Goal: Check status

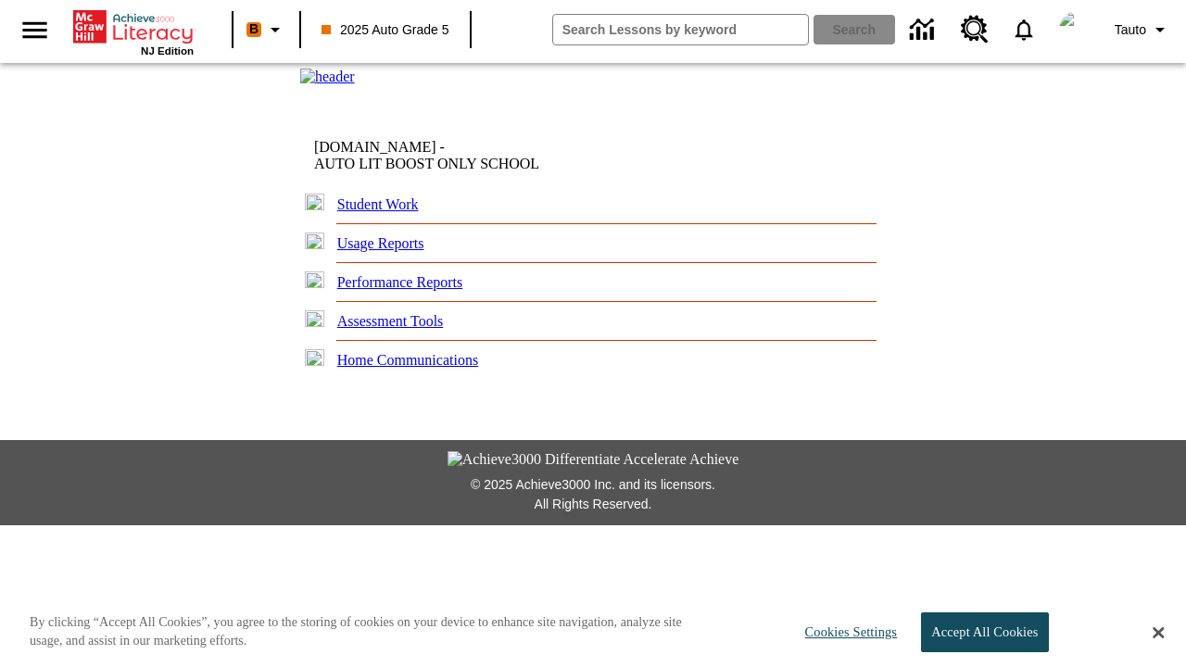
click at [385, 212] on link "Student Work" at bounding box center [378, 204] width 82 height 16
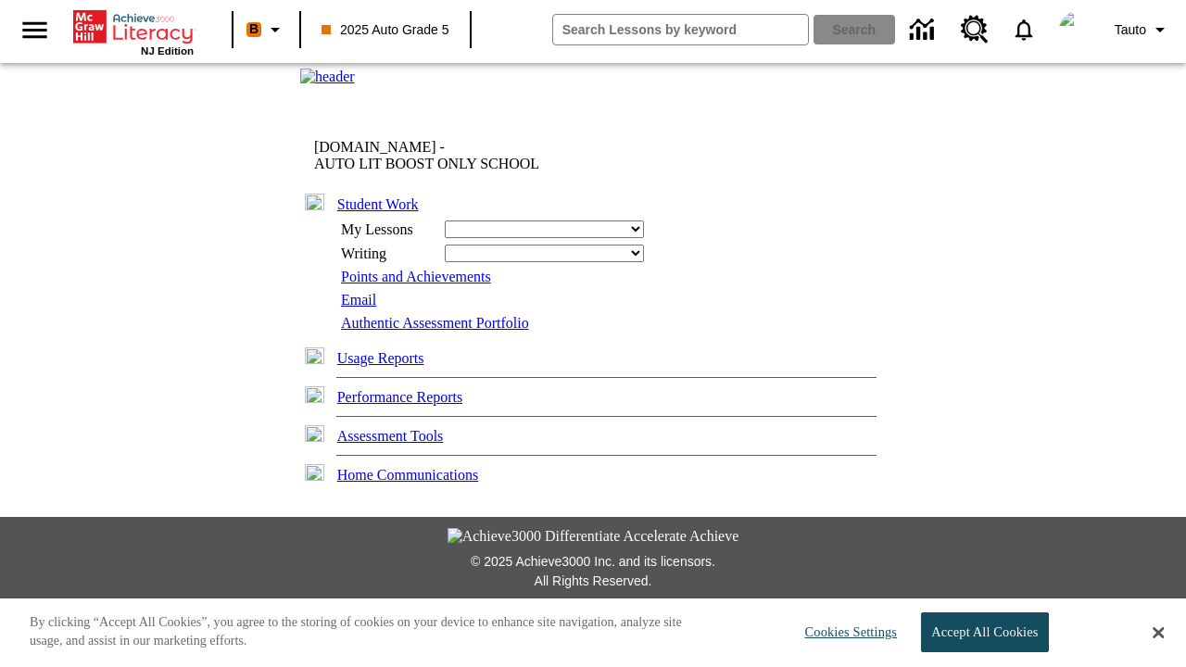
select select "/options/reports/?report_id=24&atype=14&section=2"
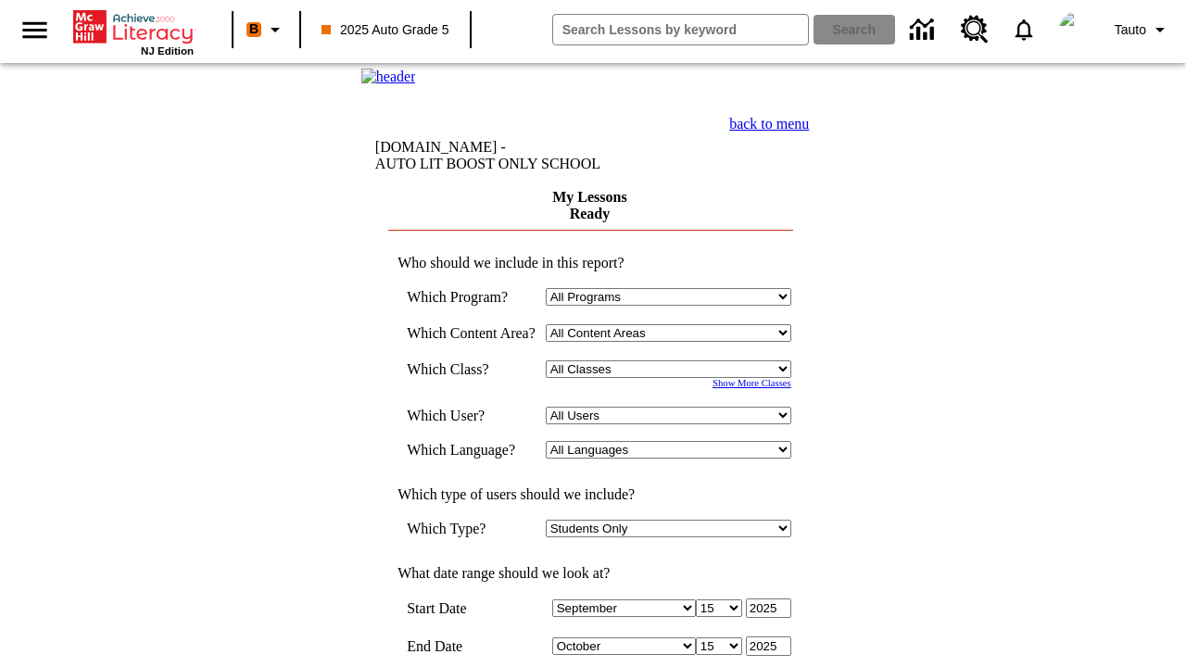
scroll to position [461, 0]
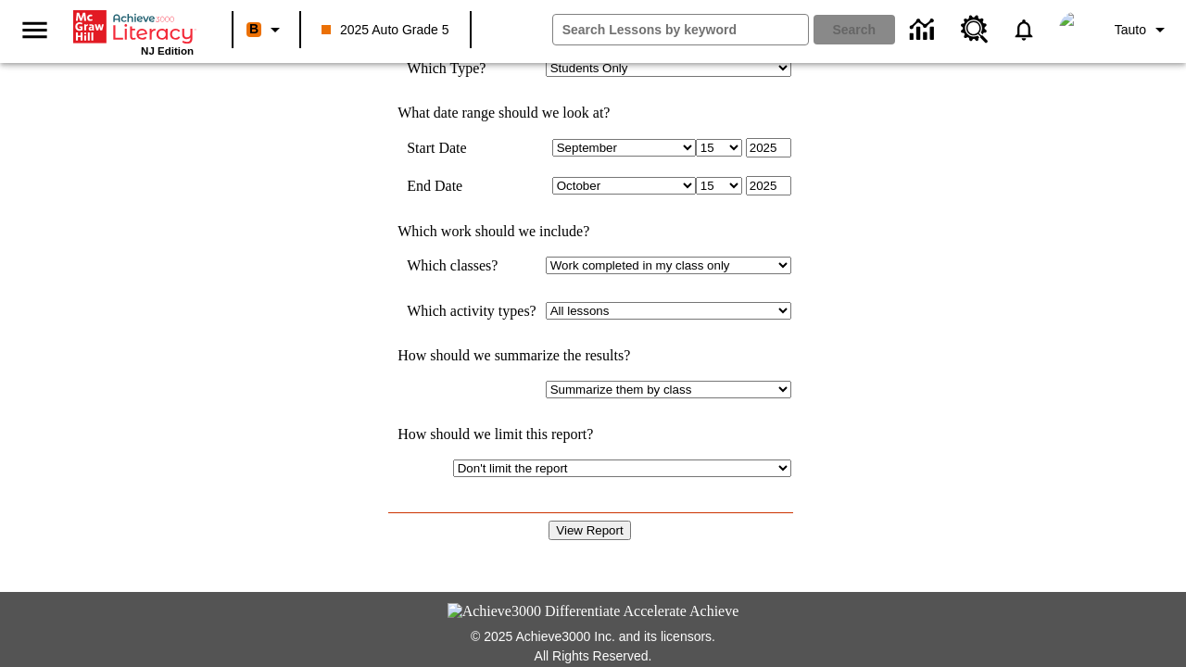
click at [589, 521] on input "View Report" at bounding box center [590, 530] width 82 height 19
